Goal: Communication & Community: Answer question/provide support

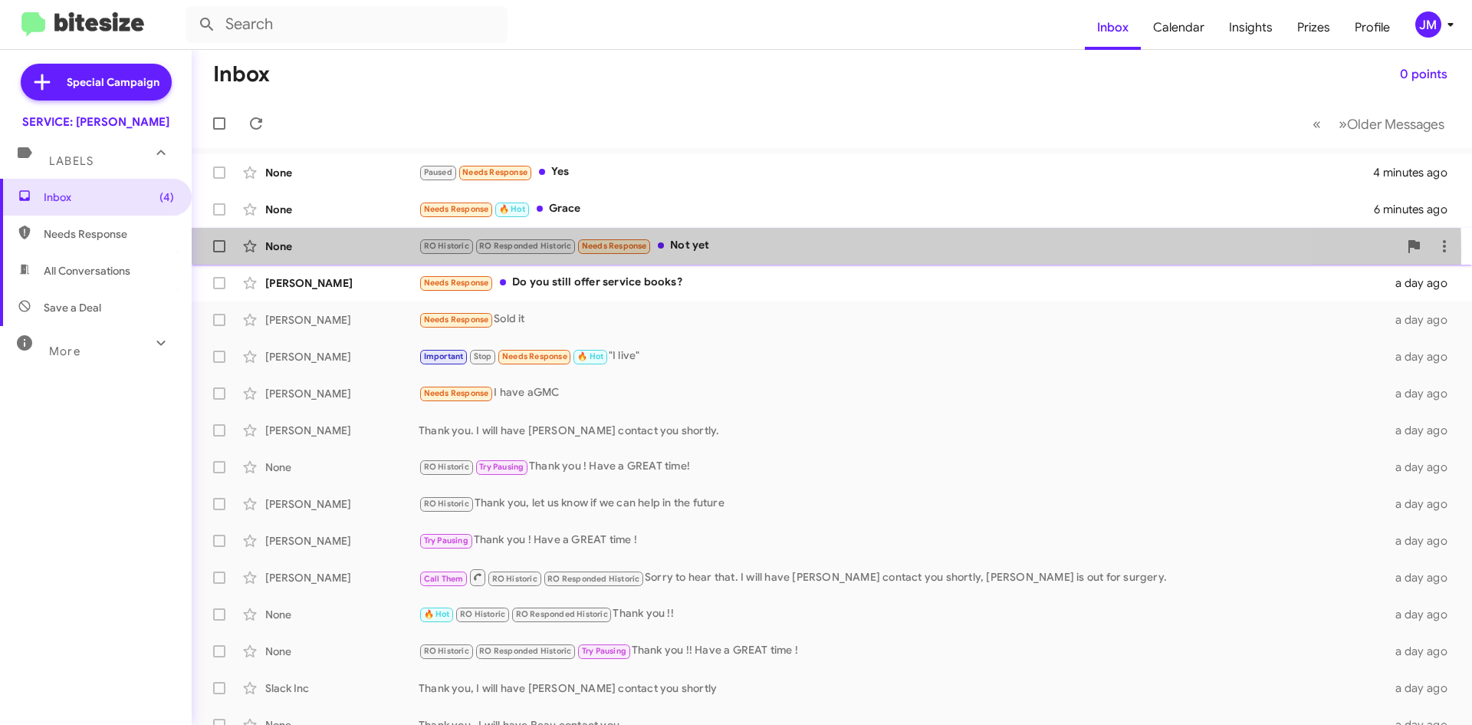
click at [705, 253] on div "RO Historic RO Responded Historic Needs Response Not yet" at bounding box center [909, 246] width 980 height 18
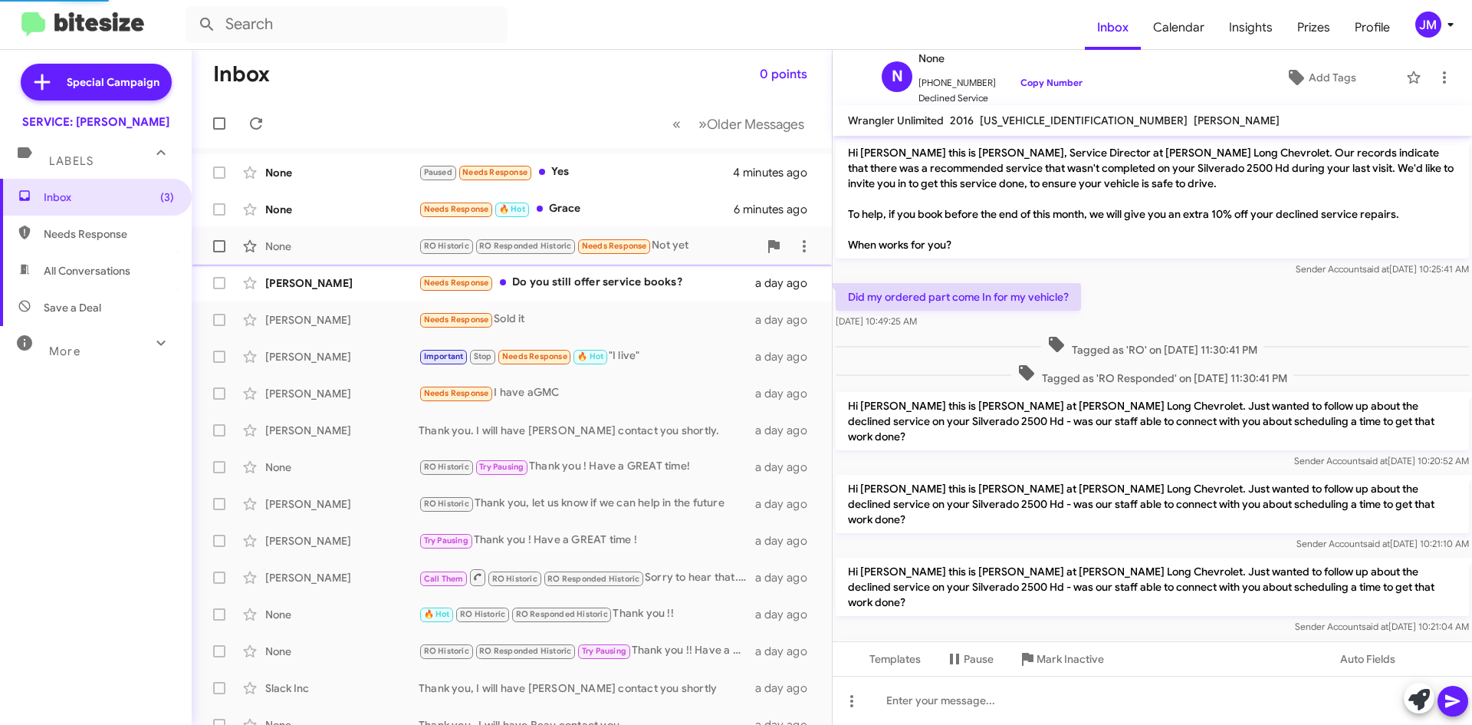
scroll to position [104, 0]
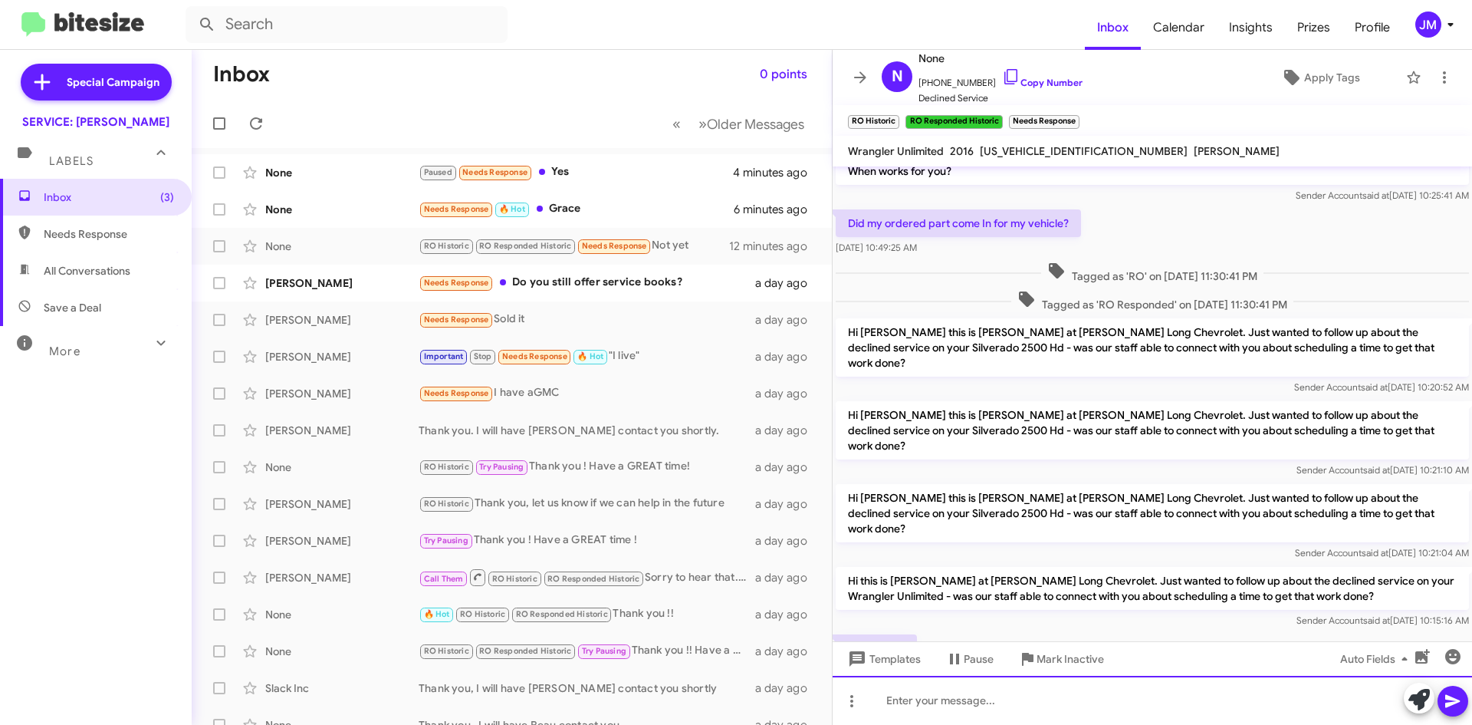
click at [1072, 690] on div at bounding box center [1152, 700] width 639 height 49
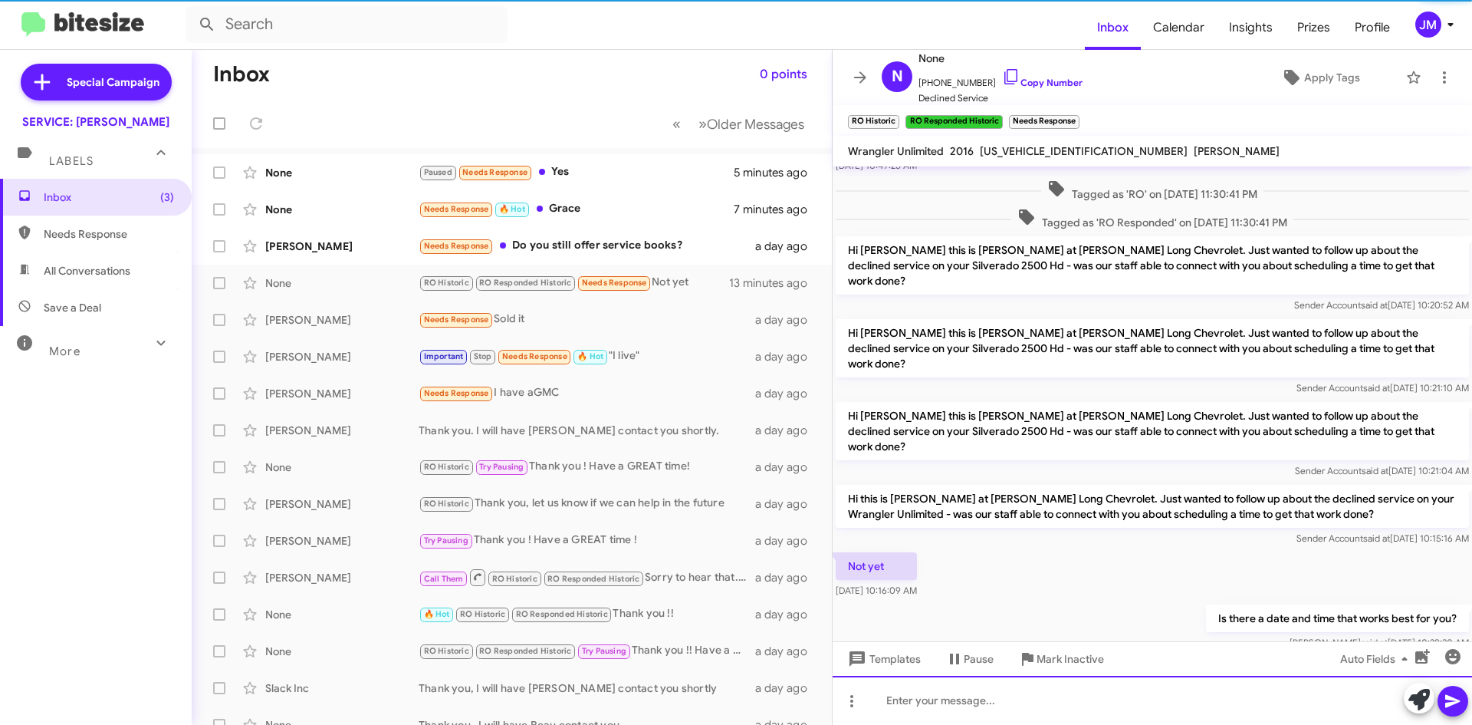
scroll to position [191, 0]
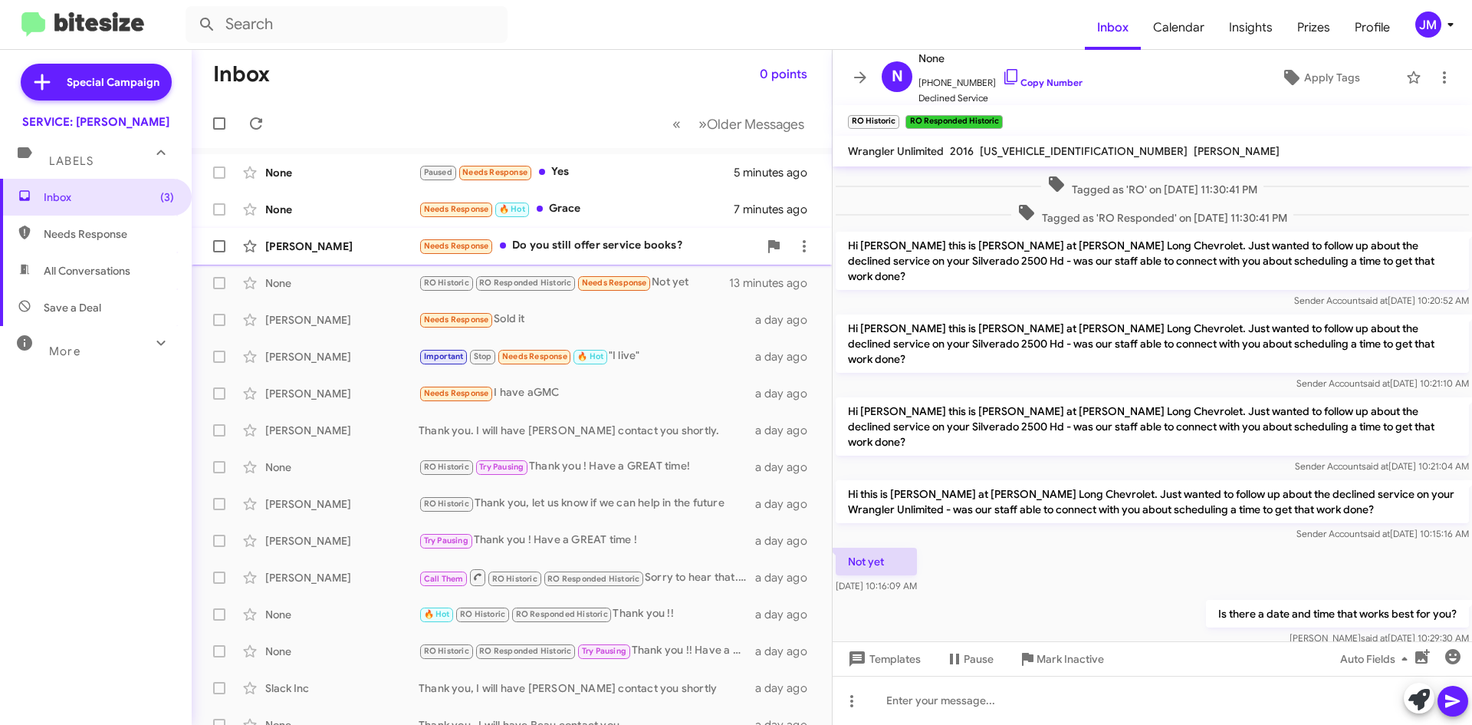
click at [600, 239] on div "Needs Response Do you still offer service books?" at bounding box center [589, 246] width 340 height 18
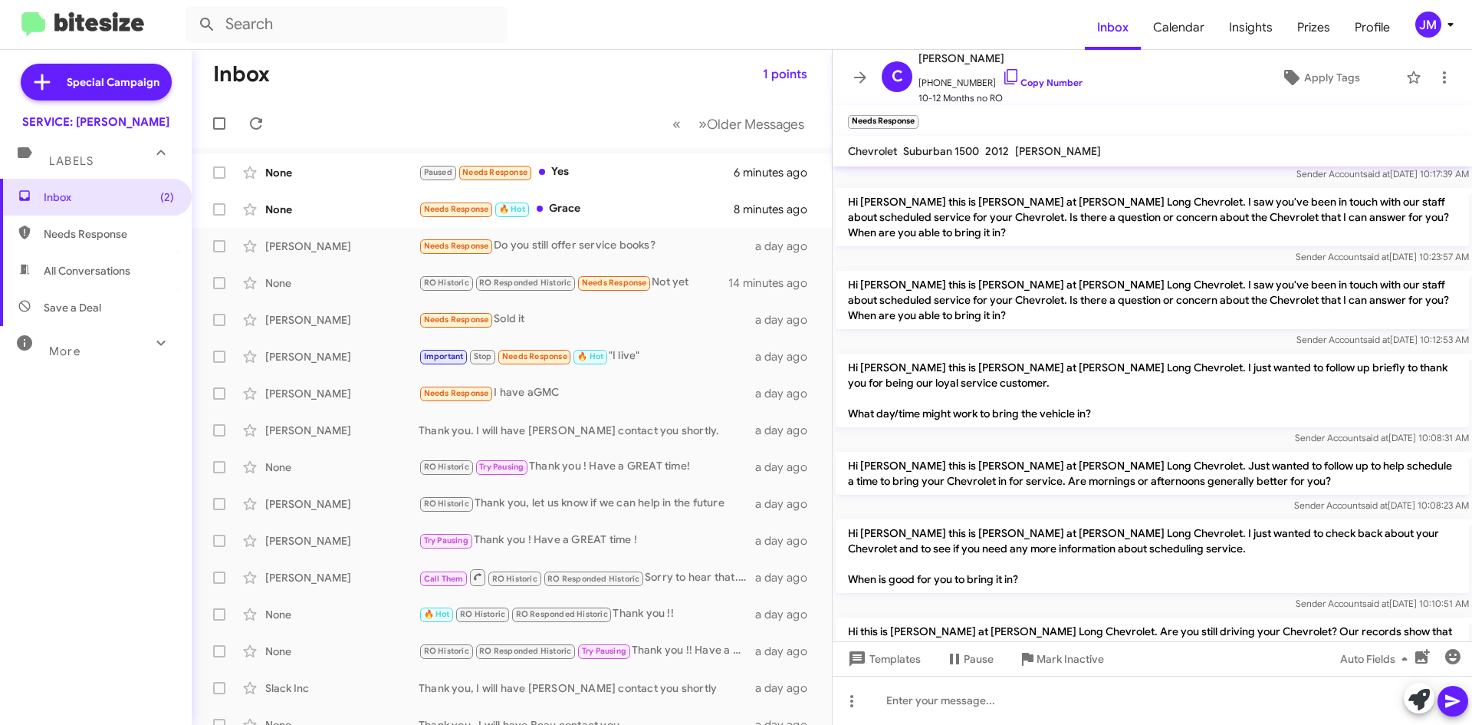
scroll to position [1095, 0]
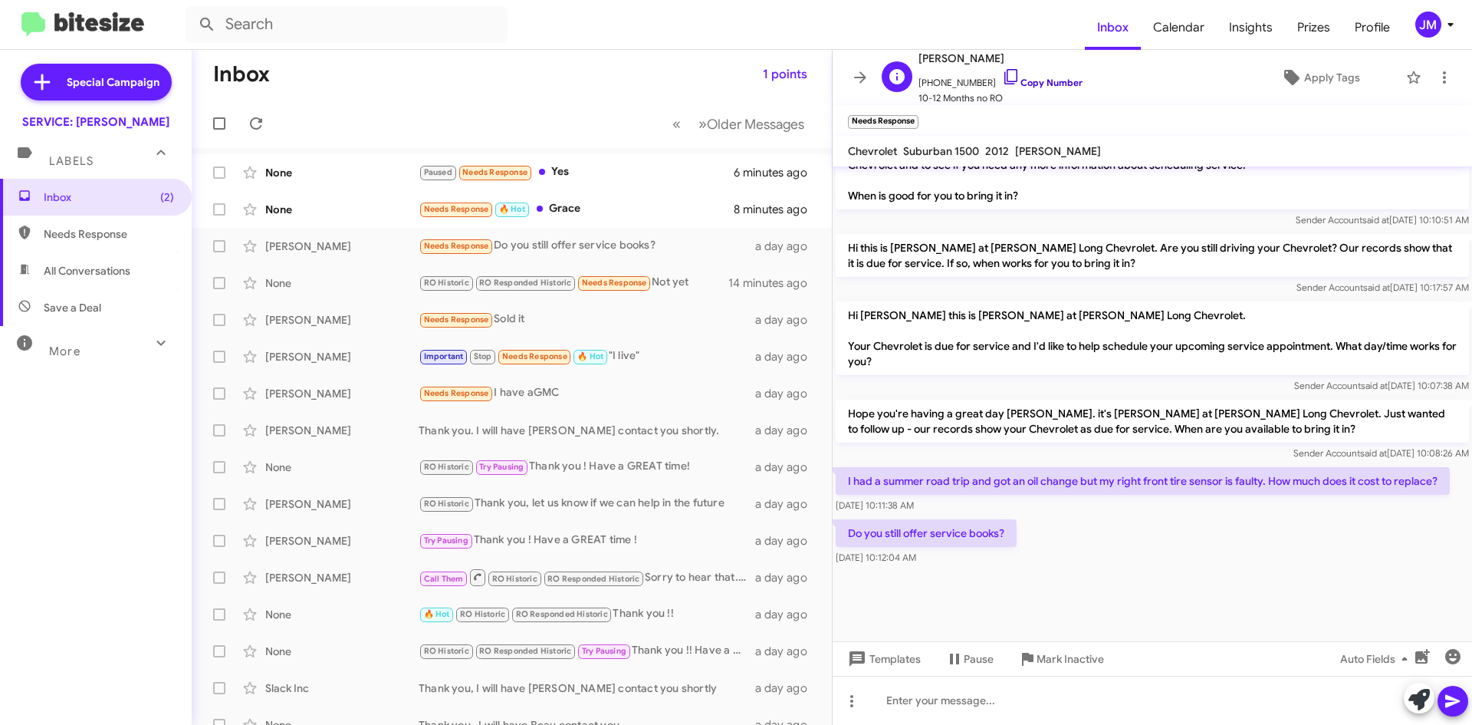
click at [1030, 81] on link "Copy Number" at bounding box center [1042, 83] width 81 height 12
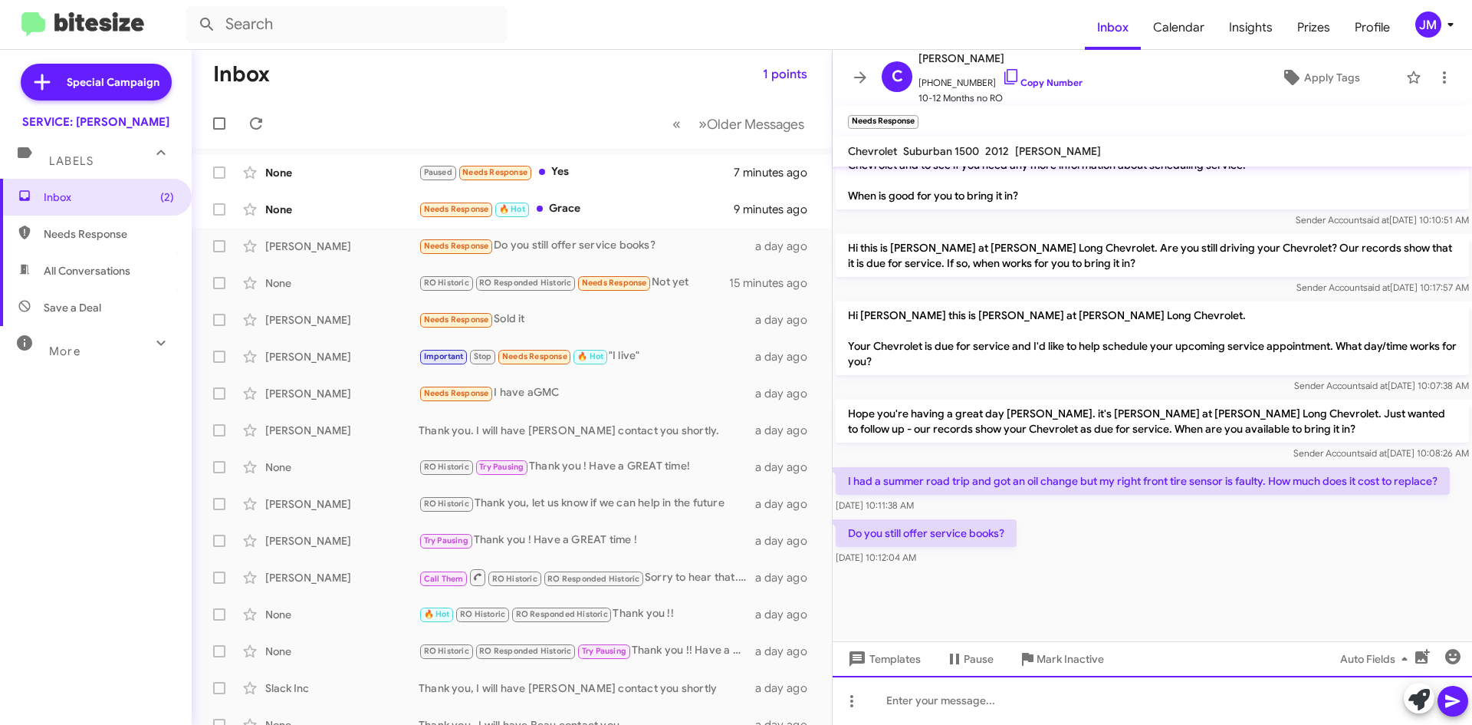
click at [942, 699] on div at bounding box center [1152, 700] width 639 height 49
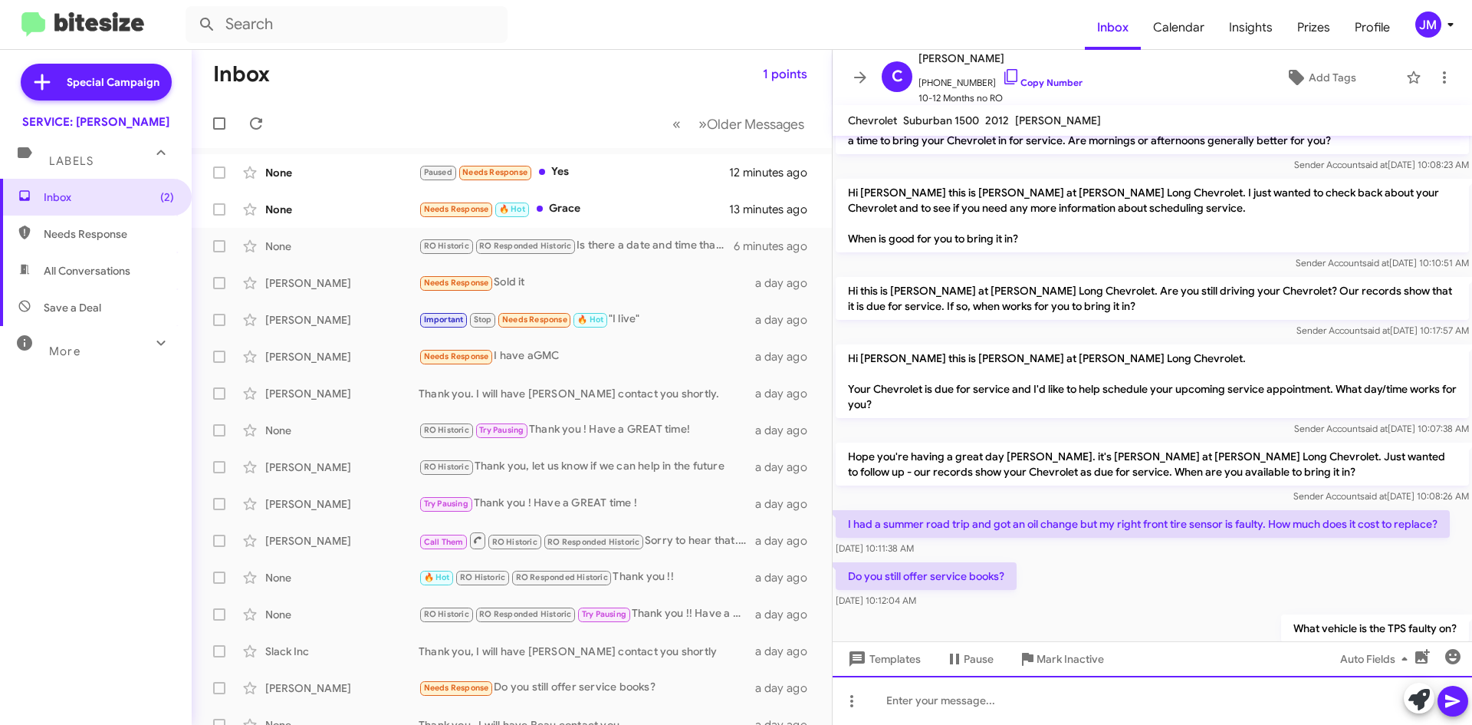
scroll to position [1120, 0]
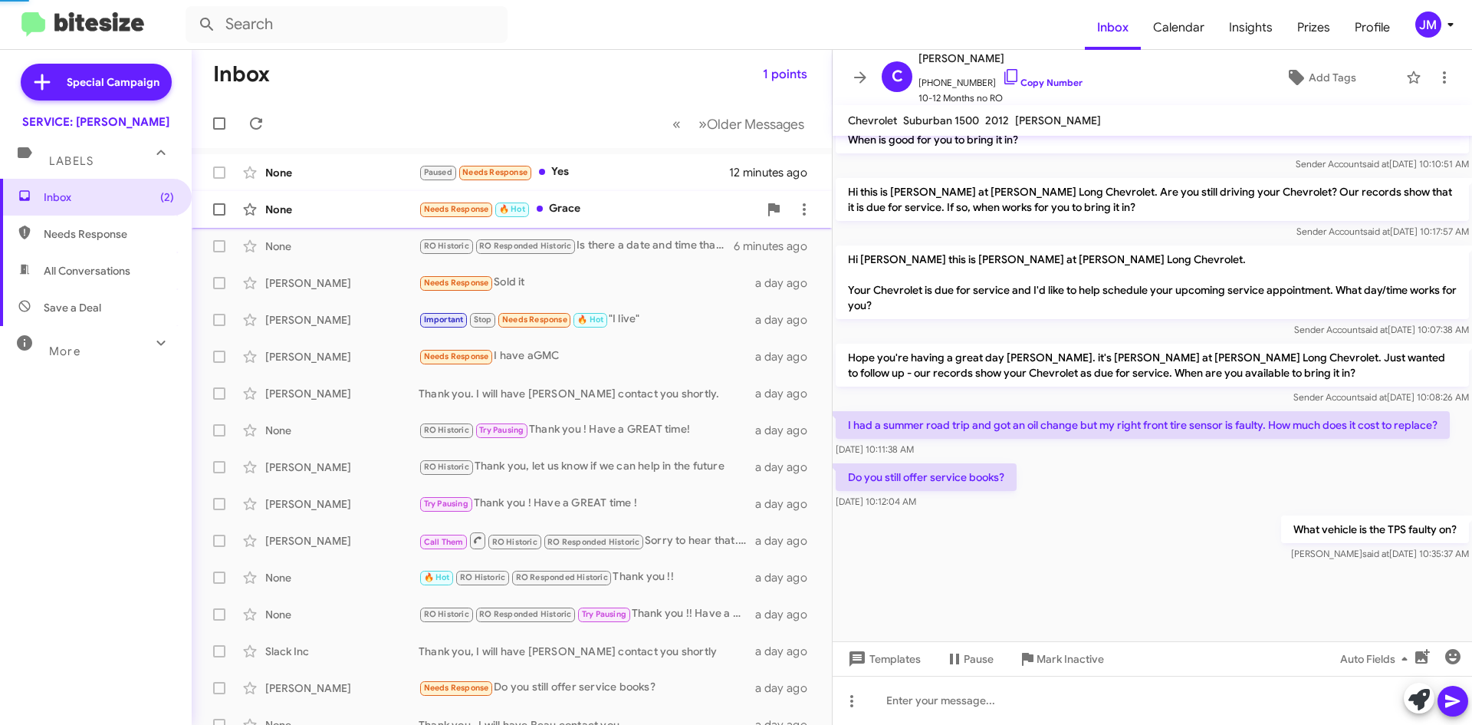
click at [578, 201] on div "Needs Response 🔥 Hot Grace" at bounding box center [589, 209] width 340 height 18
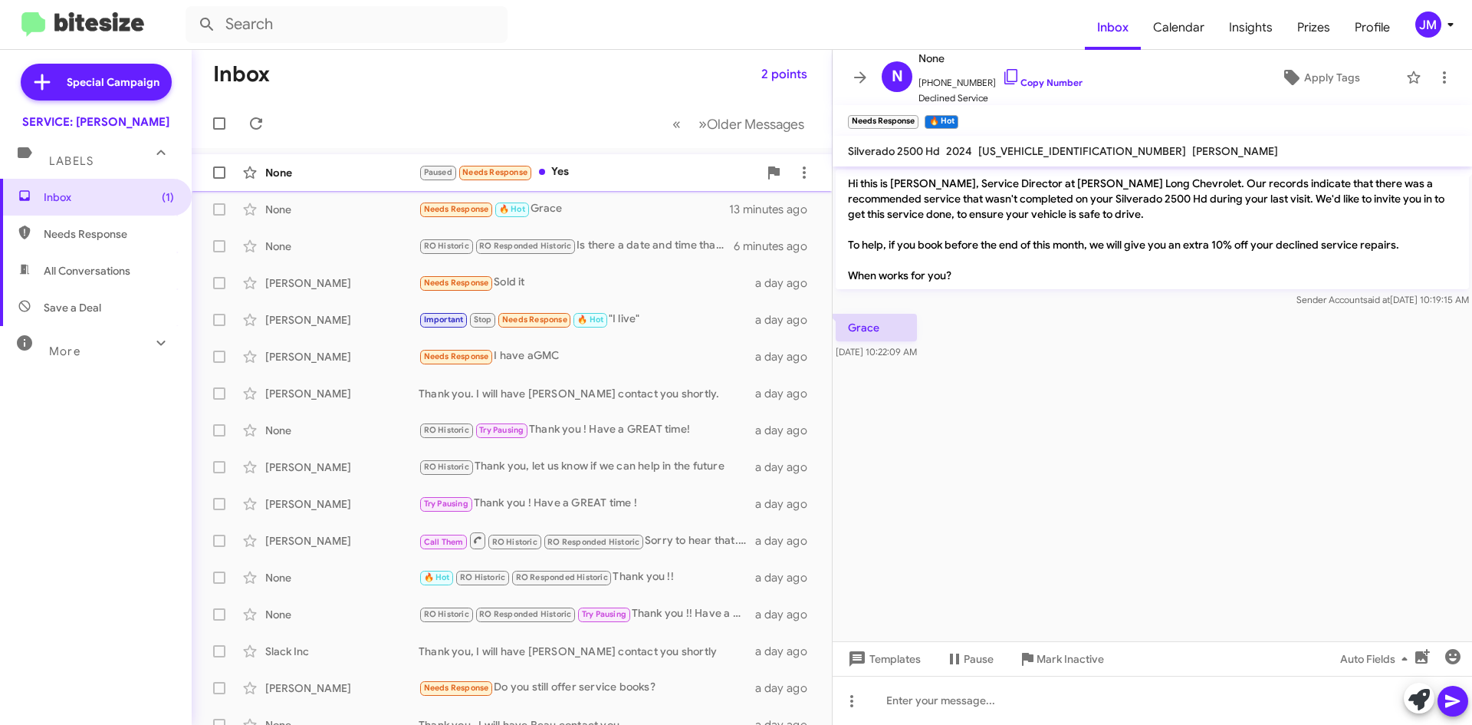
click at [612, 164] on div "Paused Needs Response Yes" at bounding box center [589, 172] width 340 height 18
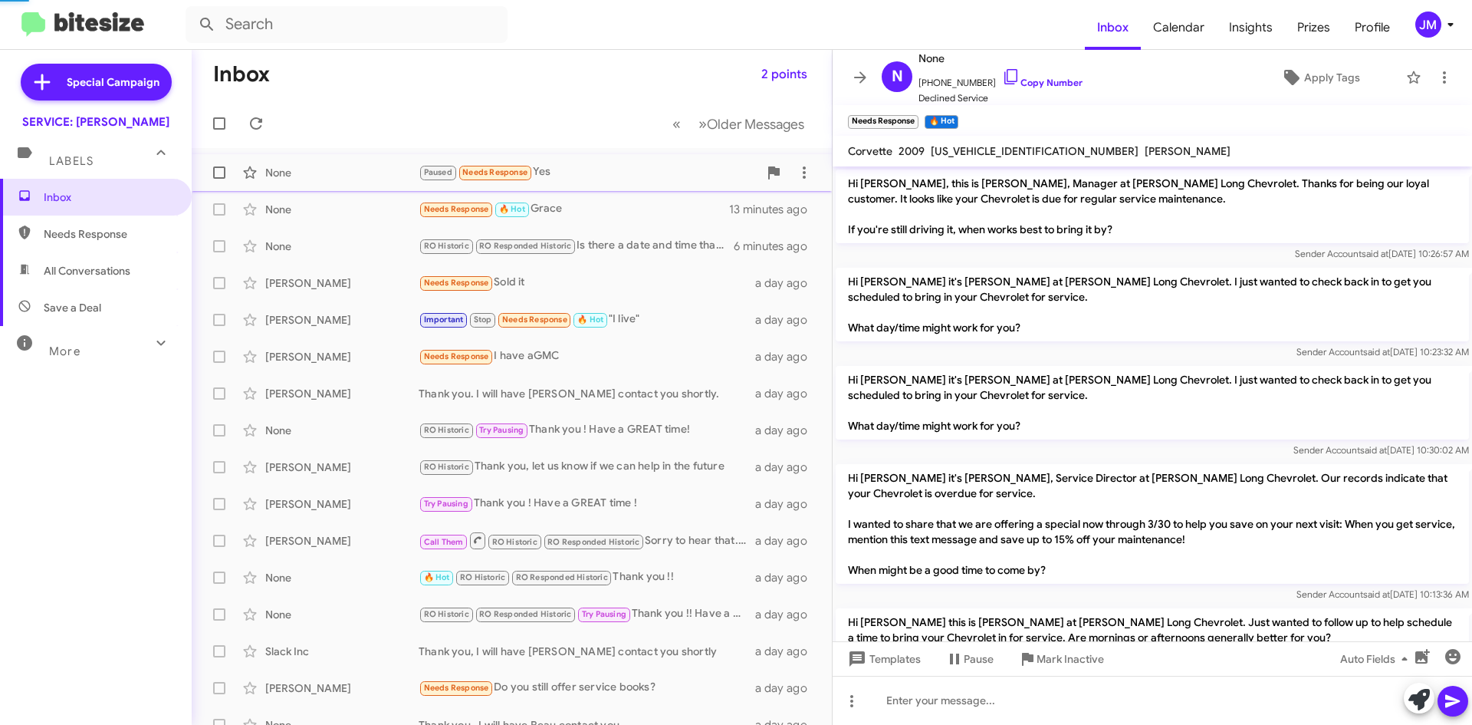
scroll to position [642, 0]
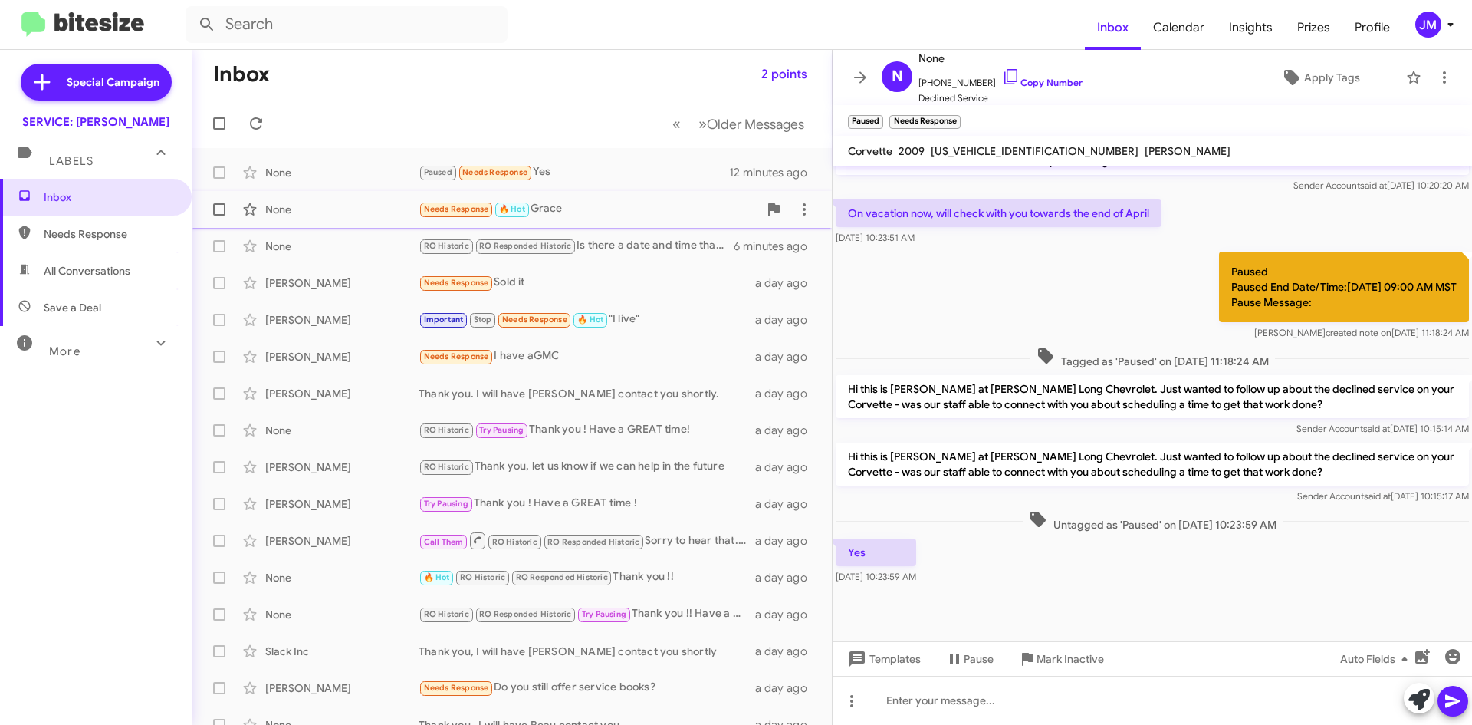
click at [584, 202] on div "Needs Response 🔥 Hot Grace" at bounding box center [589, 209] width 340 height 18
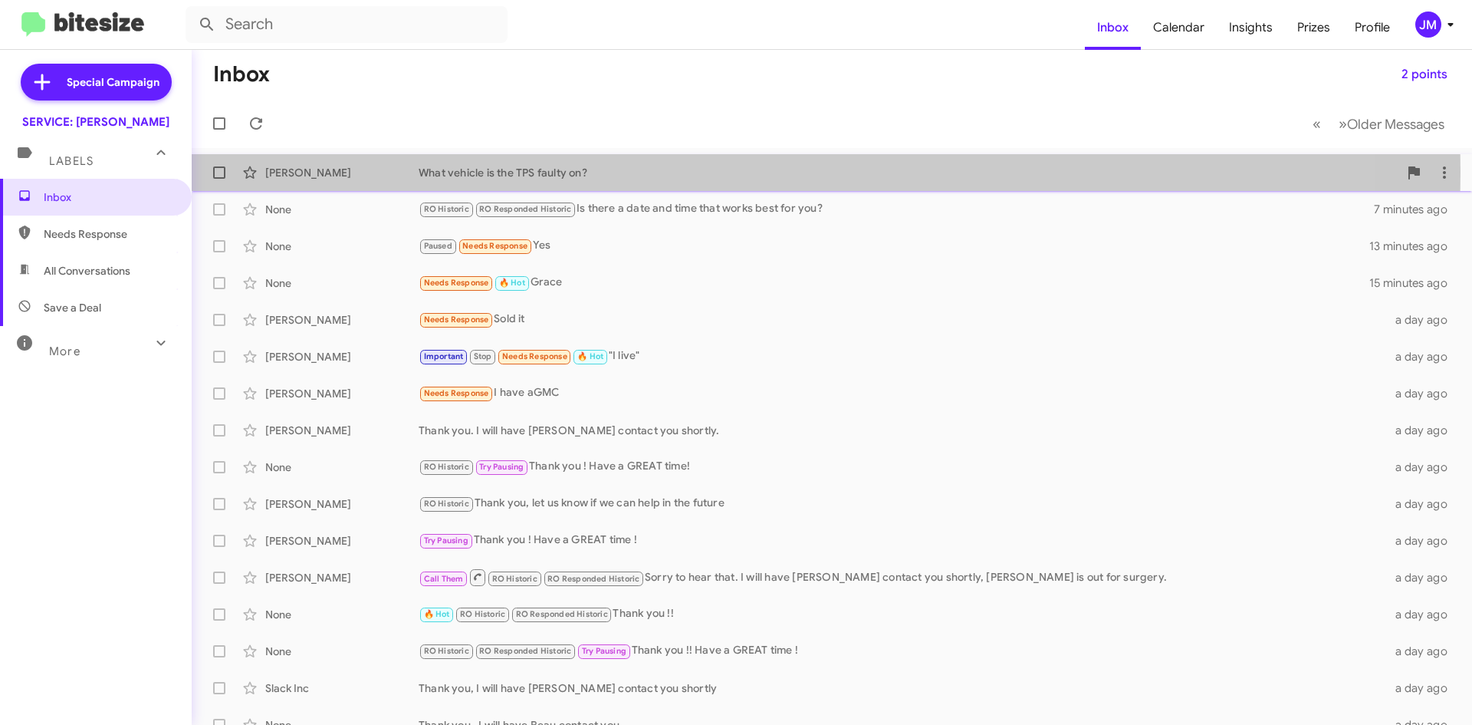
click at [639, 171] on div "What vehicle is the TPS faulty on?" at bounding box center [909, 172] width 980 height 15
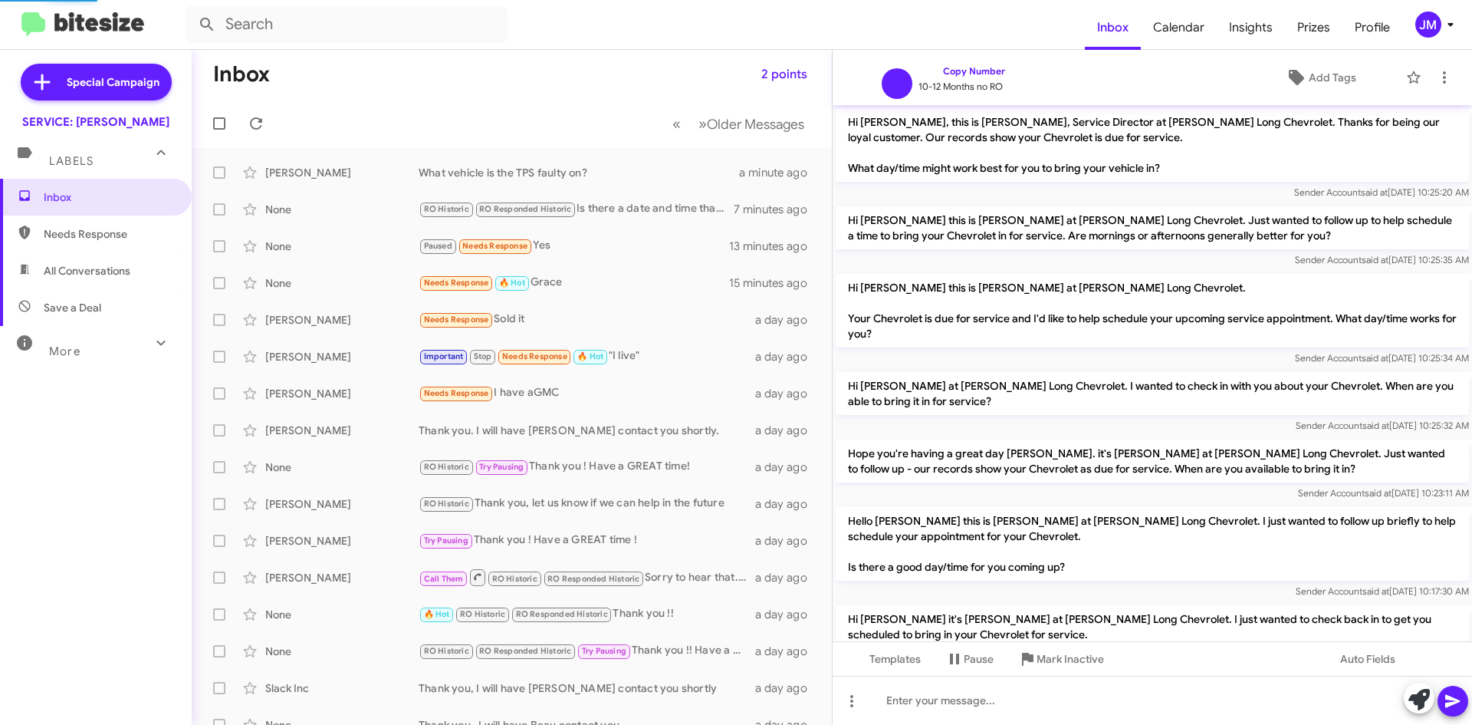
scroll to position [1090, 0]
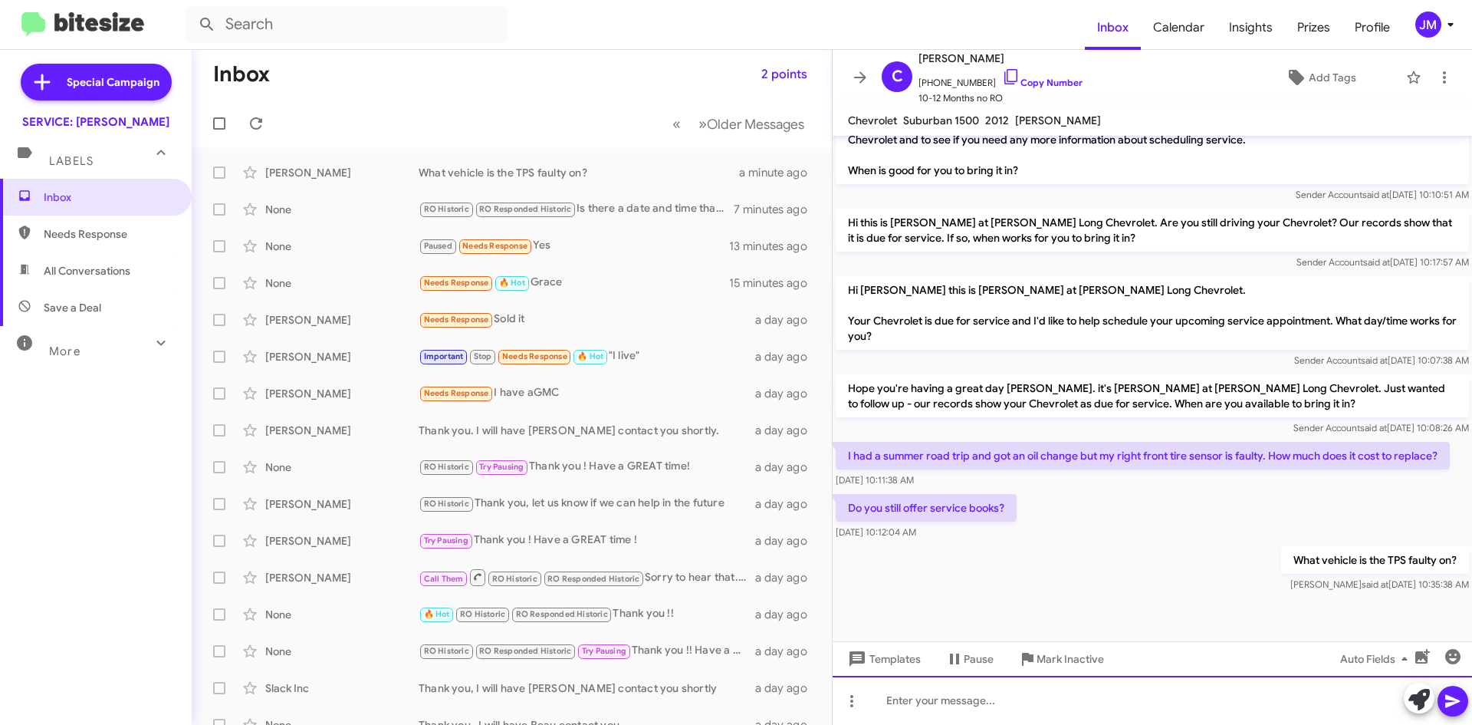
click at [989, 699] on div at bounding box center [1152, 700] width 639 height 49
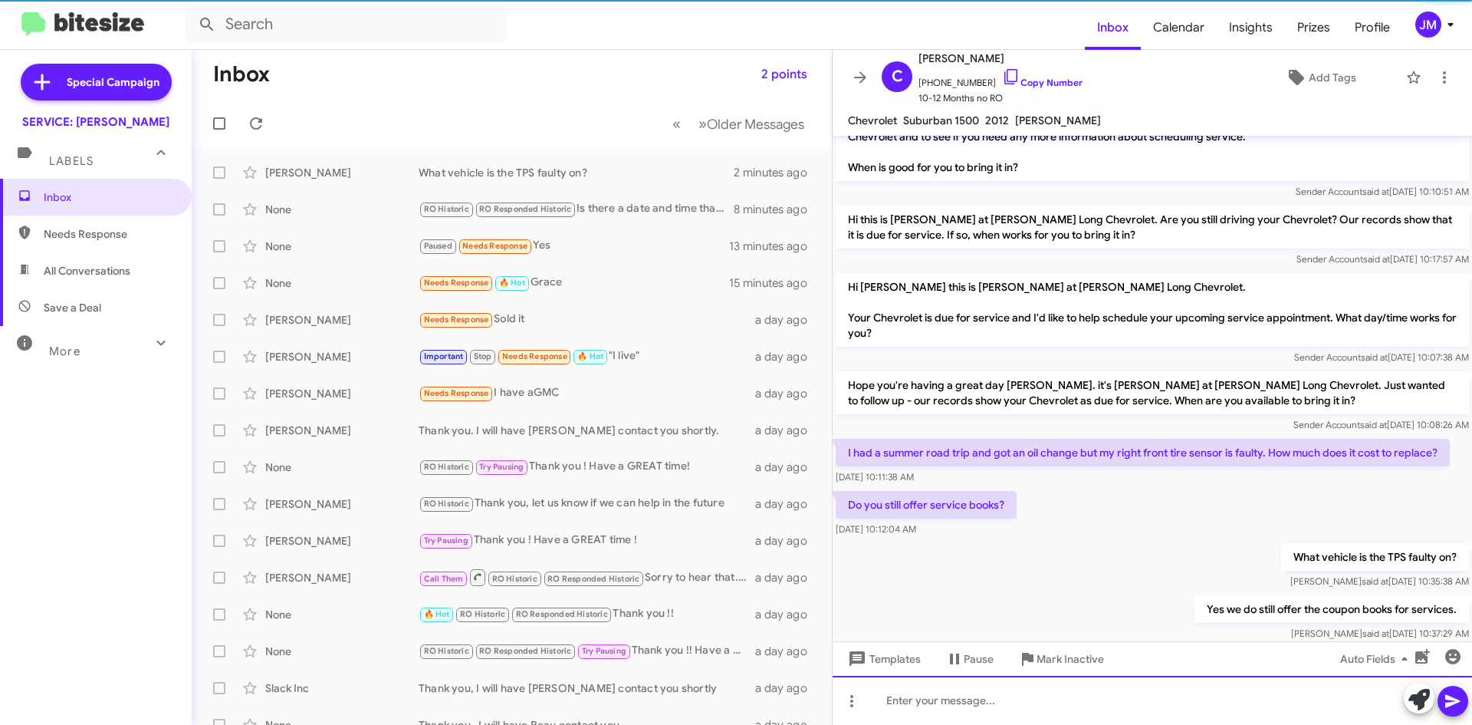
scroll to position [1176, 0]
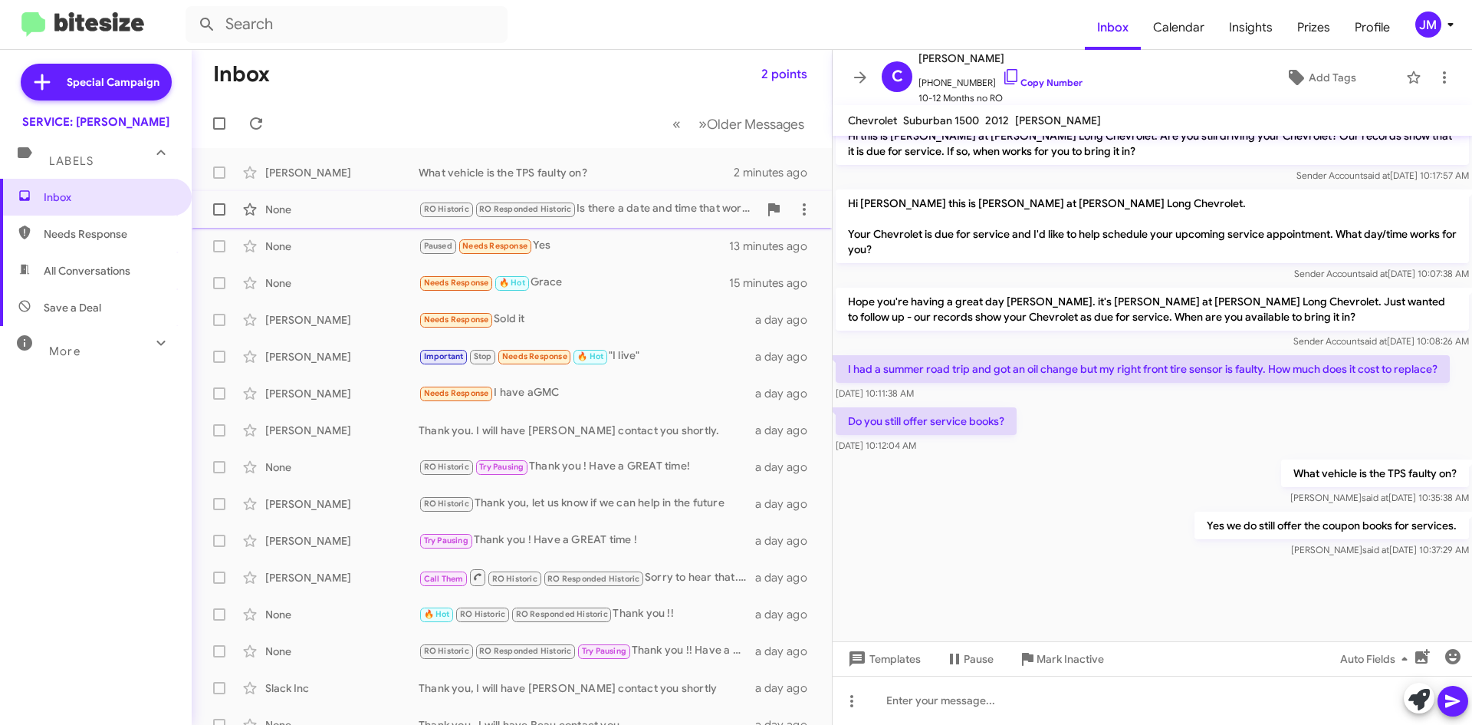
click at [409, 213] on div "None" at bounding box center [341, 209] width 153 height 15
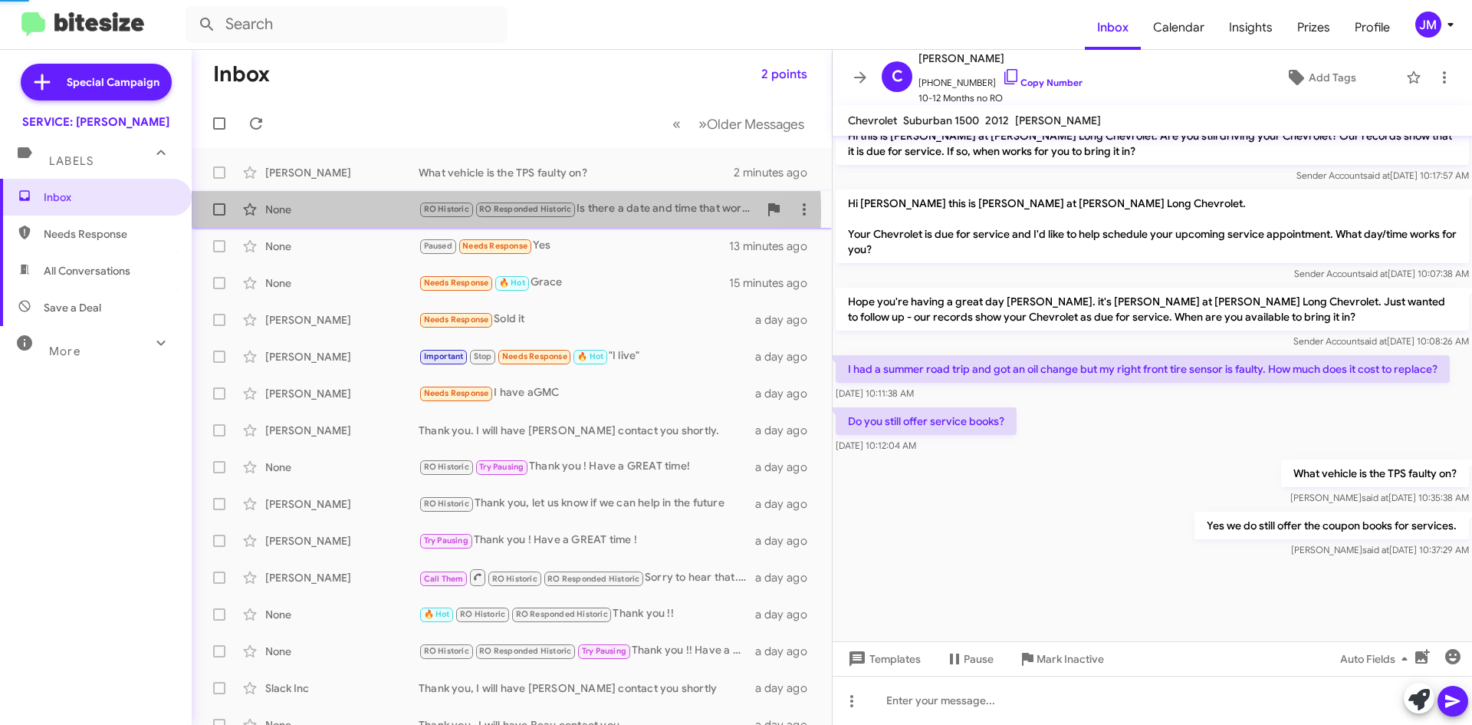
scroll to position [191, 0]
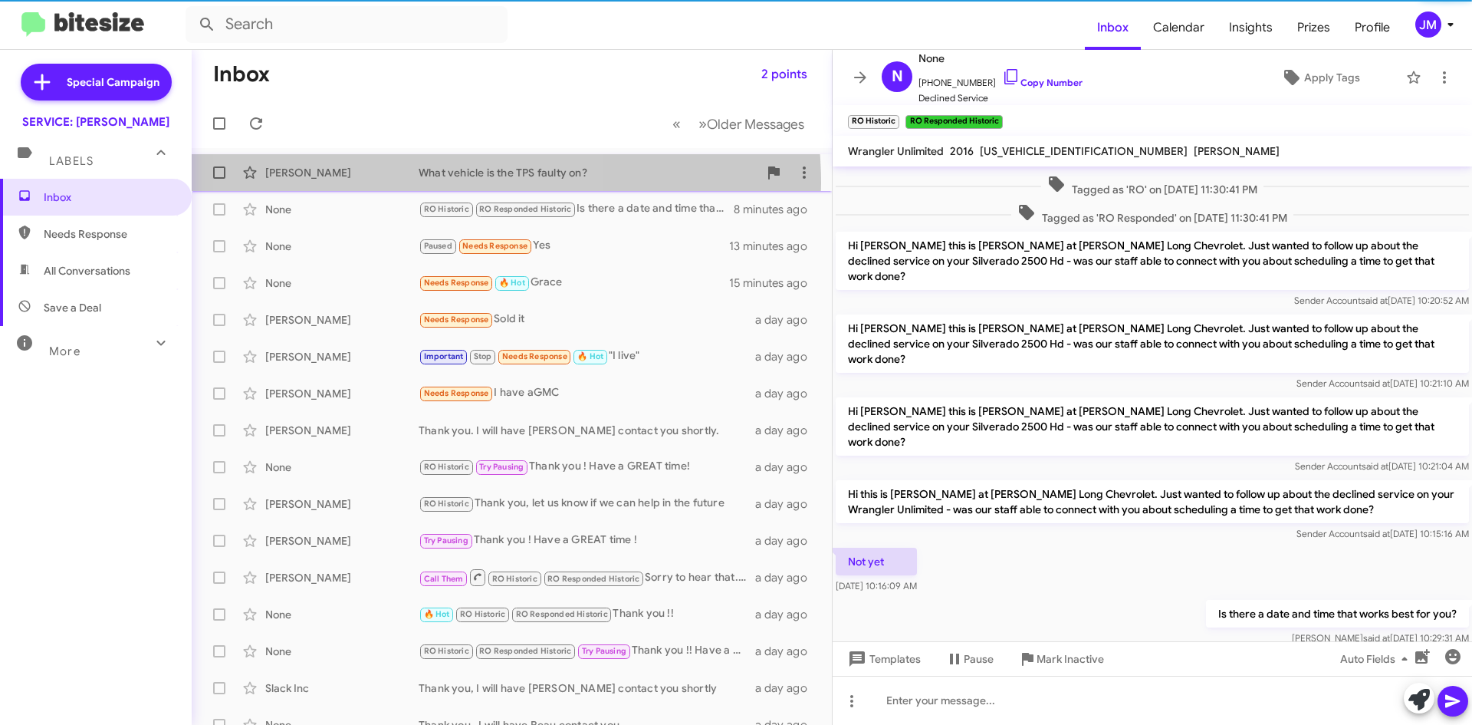
click at [419, 183] on div "Christina Aragon What vehicle is the TPS faulty on? 2 minutes ago" at bounding box center [512, 172] width 616 height 31
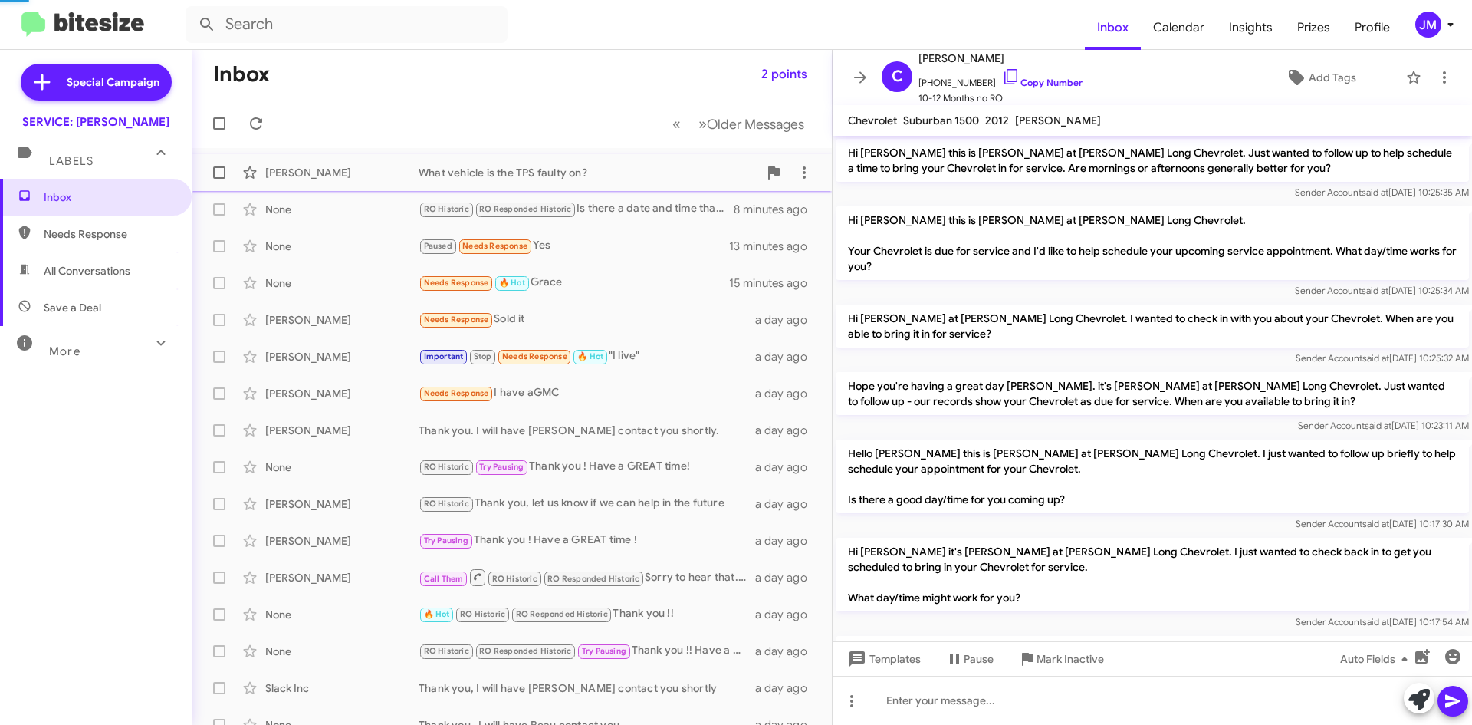
scroll to position [77, 0]
